Goal: Task Accomplishment & Management: Use online tool/utility

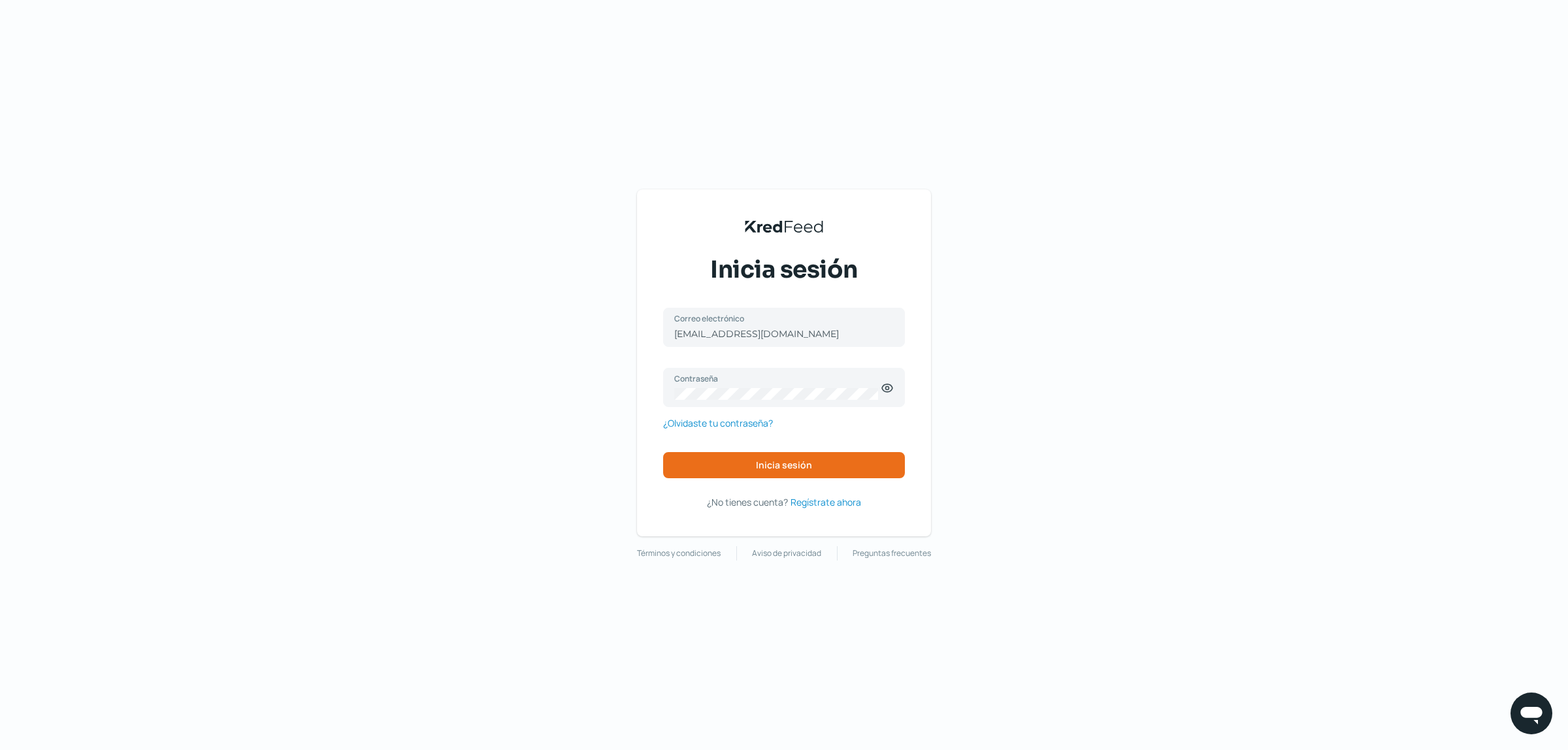
click at [792, 461] on span "Inicia sesión" at bounding box center [784, 464] width 56 height 9
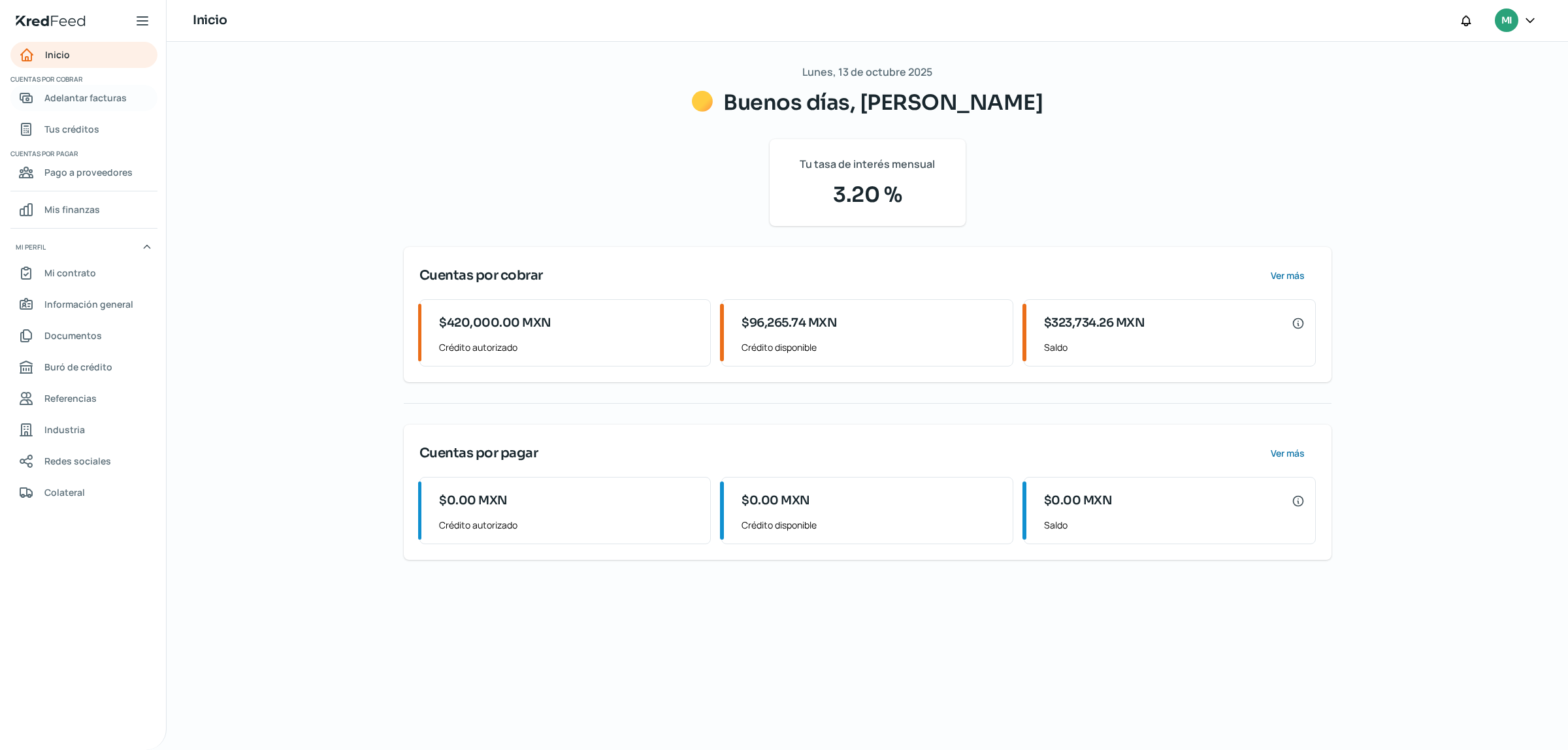
click at [88, 102] on span "Adelantar facturas" at bounding box center [85, 97] width 83 height 16
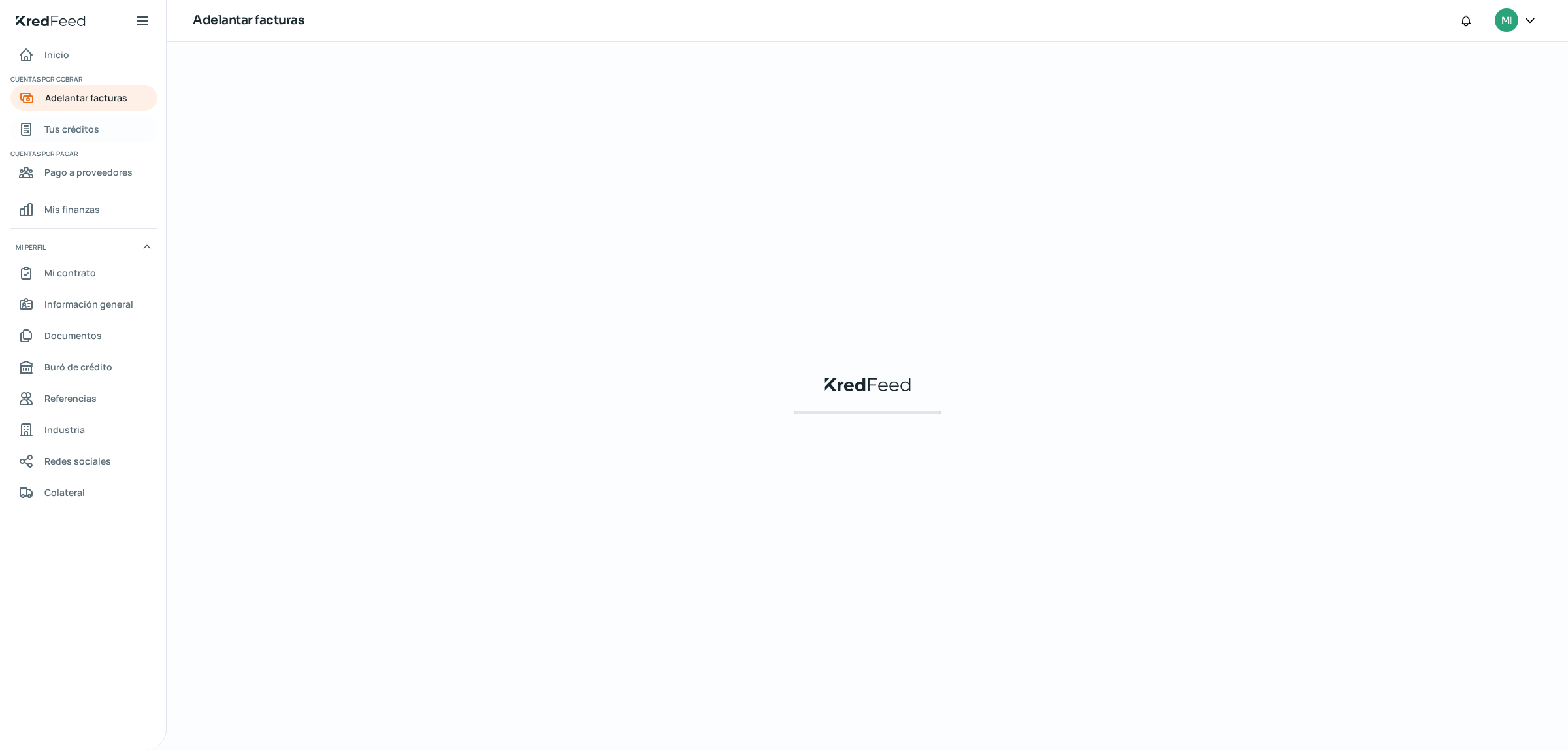
click at [78, 130] on span "Tus créditos" at bounding box center [72, 129] width 55 height 16
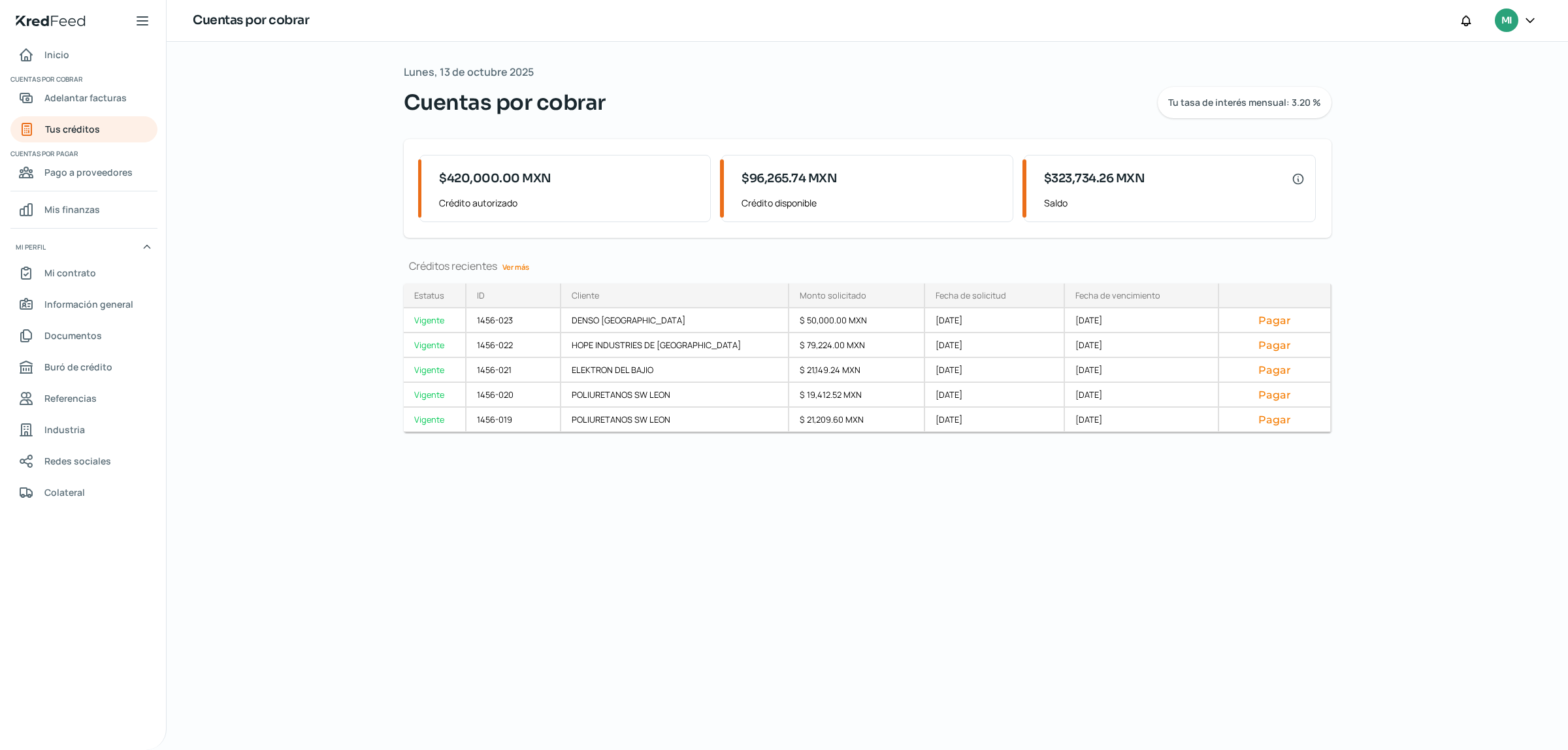
click at [516, 269] on link "Ver más" at bounding box center [516, 267] width 38 height 20
